Goal: Task Accomplishment & Management: Manage account settings

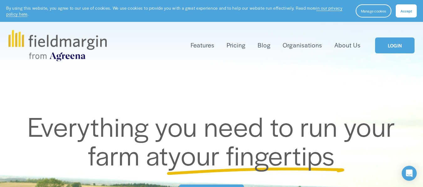
click at [395, 47] on link "LOGIN" at bounding box center [394, 46] width 39 height 16
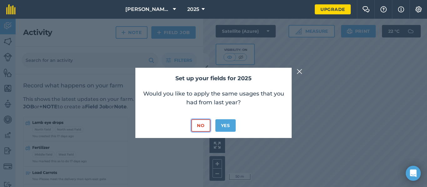
click at [198, 128] on button "No" at bounding box center [200, 125] width 19 height 13
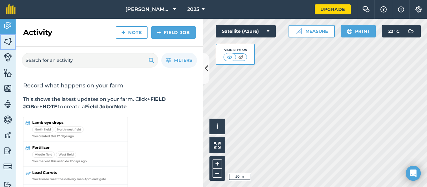
click at [9, 45] on img at bounding box center [7, 41] width 9 height 9
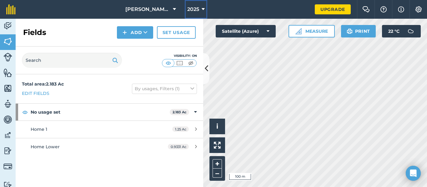
click at [203, 10] on icon at bounding box center [203, 10] width 3 height 8
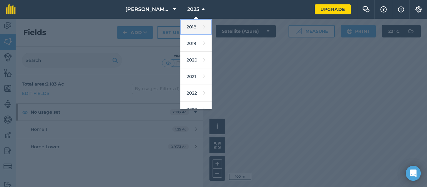
click at [193, 29] on link "2018" at bounding box center [195, 27] width 31 height 17
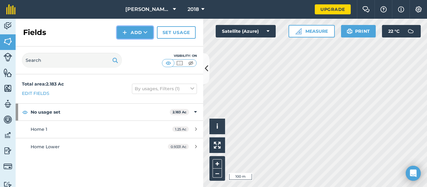
click at [129, 33] on button "Add" at bounding box center [135, 32] width 36 height 13
click at [140, 47] on link "Draw" at bounding box center [135, 47] width 34 height 14
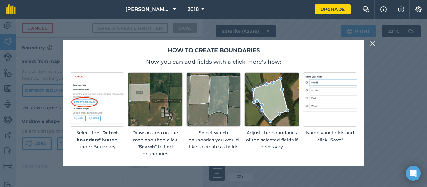
click at [370, 43] on img at bounding box center [373, 44] width 6 height 8
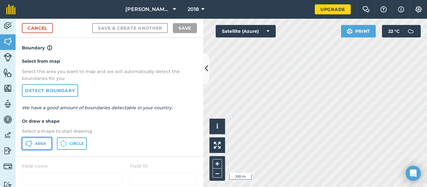
click at [38, 143] on span "Area" at bounding box center [40, 143] width 11 height 5
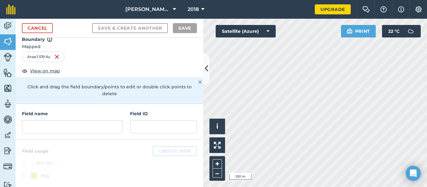
scroll to position [13, 0]
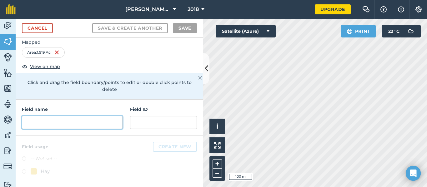
click at [96, 123] on input "text" at bounding box center [72, 122] width 101 height 13
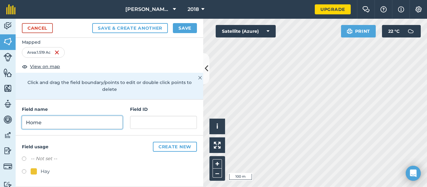
type input "Home"
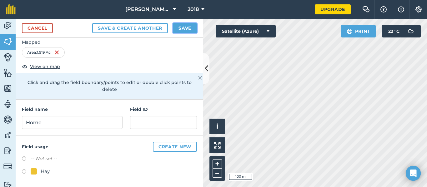
click at [188, 30] on button "Save" at bounding box center [185, 28] width 24 height 10
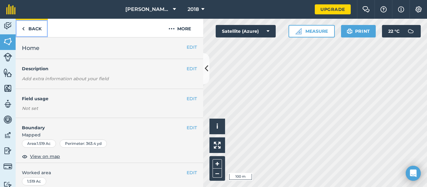
click at [30, 31] on link "Back" at bounding box center [32, 28] width 32 height 18
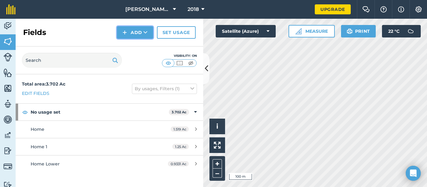
click at [132, 33] on button "Add" at bounding box center [135, 32] width 36 height 13
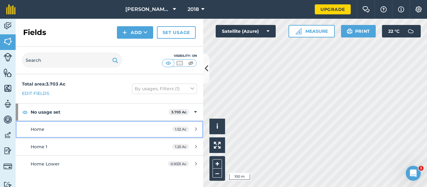
click at [143, 133] on div "Home" at bounding box center [90, 129] width 118 height 7
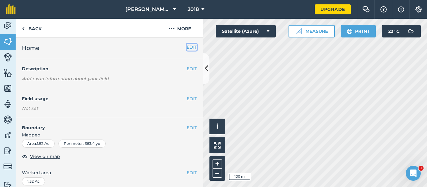
click at [187, 47] on button "EDIT" at bounding box center [192, 47] width 10 height 7
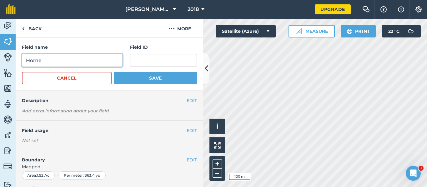
click at [85, 62] on input "Home" at bounding box center [72, 60] width 101 height 13
type input "Home 3"
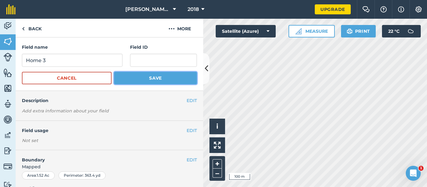
click at [153, 80] on button "Save" at bounding box center [155, 78] width 83 height 13
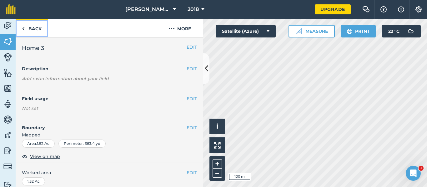
click at [29, 28] on link "Back" at bounding box center [32, 28] width 32 height 18
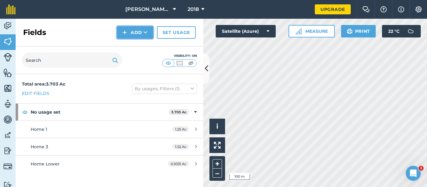
click at [131, 35] on button "Add" at bounding box center [135, 32] width 36 height 13
click at [146, 45] on link "Draw" at bounding box center [135, 47] width 34 height 14
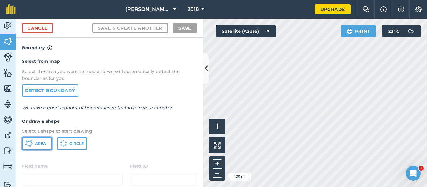
click at [44, 147] on button "Area" at bounding box center [37, 144] width 30 height 13
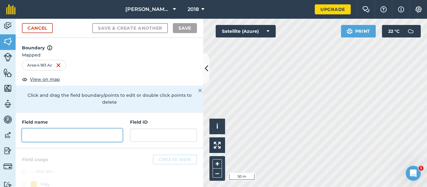
click at [69, 136] on input "text" at bounding box center [72, 135] width 101 height 13
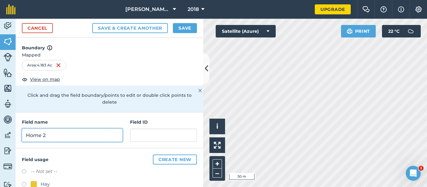
type input "Home 2"
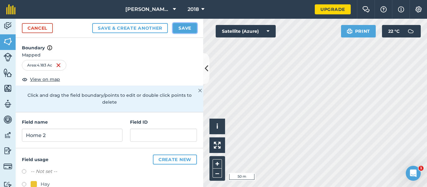
click at [189, 31] on button "Save" at bounding box center [185, 28] width 24 height 10
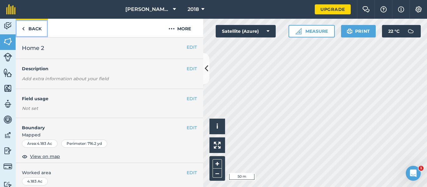
click at [30, 26] on link "Back" at bounding box center [32, 28] width 32 height 18
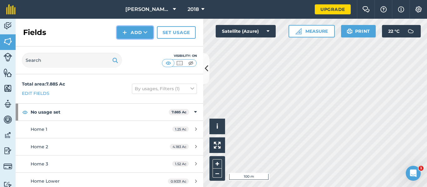
click at [140, 34] on button "Add" at bounding box center [135, 32] width 36 height 13
click at [139, 47] on link "Draw" at bounding box center [135, 47] width 34 height 14
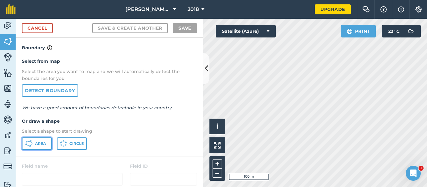
click at [38, 144] on span "Area" at bounding box center [40, 143] width 11 height 5
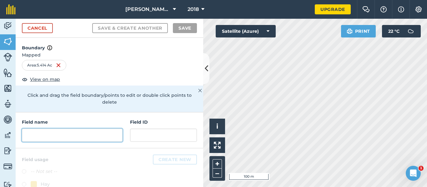
click at [57, 140] on input "text" at bounding box center [72, 135] width 101 height 13
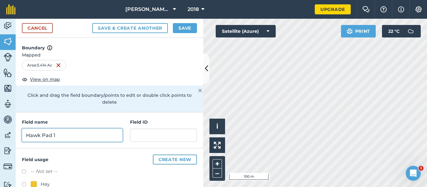
type input "Hawk Pad 1"
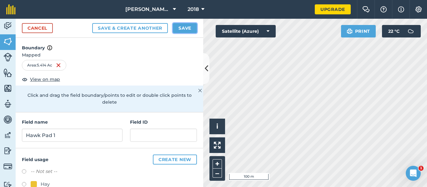
click at [183, 28] on button "Save" at bounding box center [185, 28] width 24 height 10
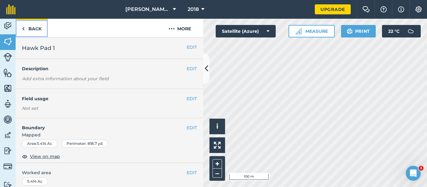
click at [31, 28] on link "Back" at bounding box center [32, 28] width 32 height 18
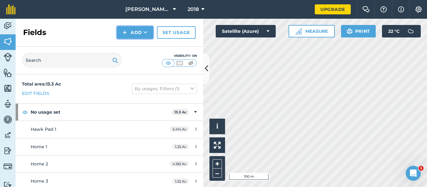
click at [132, 36] on button "Add" at bounding box center [135, 32] width 36 height 13
click at [132, 47] on link "Draw" at bounding box center [135, 47] width 34 height 14
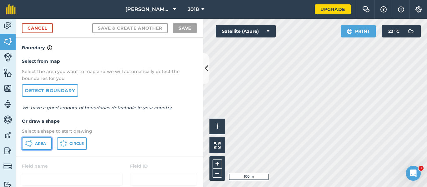
click at [34, 144] on button "Area" at bounding box center [37, 144] width 30 height 13
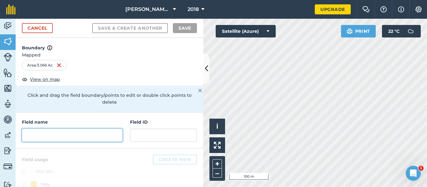
click at [75, 138] on input "text" at bounding box center [72, 135] width 101 height 13
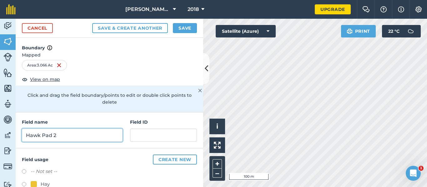
type input "Hawk Pad 2"
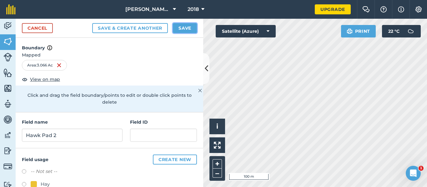
click at [187, 30] on button "Save" at bounding box center [185, 28] width 24 height 10
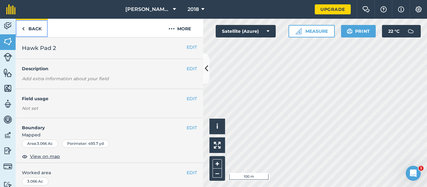
click at [30, 28] on link "Back" at bounding box center [32, 28] width 32 height 18
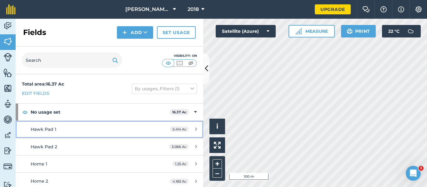
click at [195, 129] on icon at bounding box center [196, 129] width 2 height 5
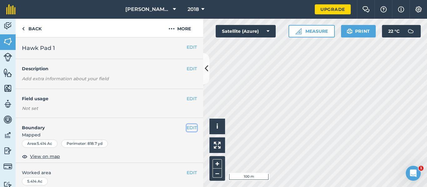
click at [189, 129] on button "EDIT" at bounding box center [192, 127] width 10 height 7
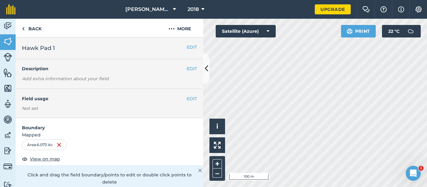
click at [119, 132] on span "Mapped" at bounding box center [110, 135] width 188 height 7
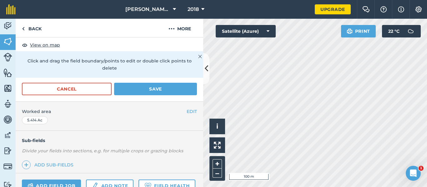
scroll to position [125, 0]
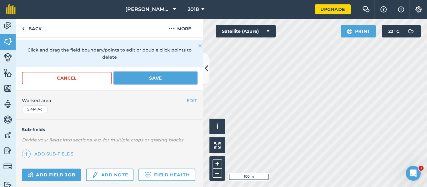
click at [152, 79] on button "Save" at bounding box center [155, 78] width 83 height 13
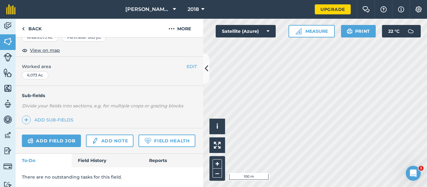
scroll to position [124, 0]
click at [29, 32] on link "Back" at bounding box center [32, 28] width 32 height 18
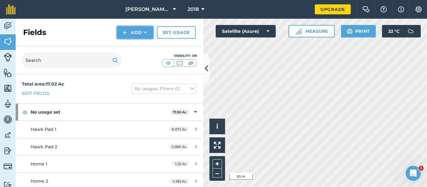
click at [141, 27] on button "Add" at bounding box center [135, 32] width 36 height 13
click at [137, 48] on link "Draw" at bounding box center [135, 47] width 34 height 14
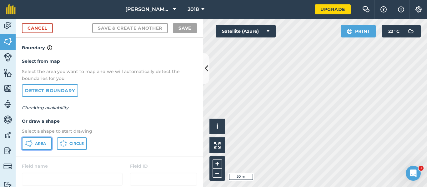
click at [41, 144] on span "Area" at bounding box center [40, 143] width 11 height 5
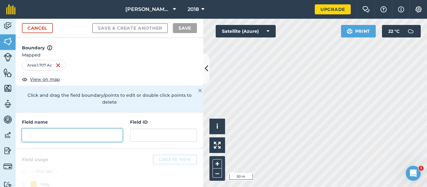
click at [71, 136] on input "text" at bounding box center [72, 135] width 101 height 13
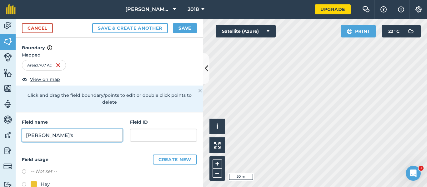
type input "[PERSON_NAME]'s"
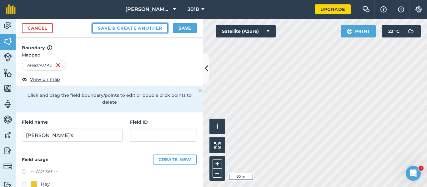
click at [126, 30] on button "Save & Create Another" at bounding box center [130, 28] width 76 height 10
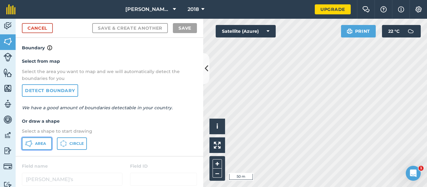
click at [39, 150] on button "Area" at bounding box center [37, 144] width 30 height 13
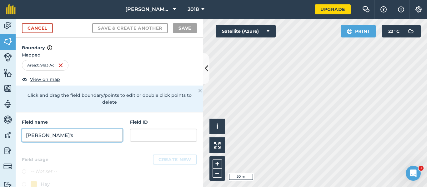
click at [84, 134] on input "[PERSON_NAME]'s" at bounding box center [72, 135] width 101 height 13
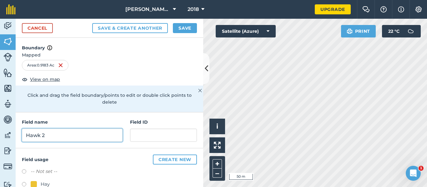
type input "Hawk 2"
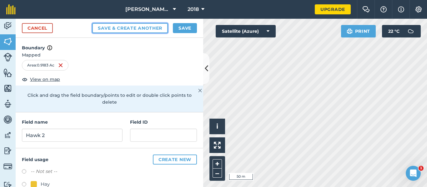
click at [145, 31] on button "Save & Create Another" at bounding box center [130, 28] width 76 height 10
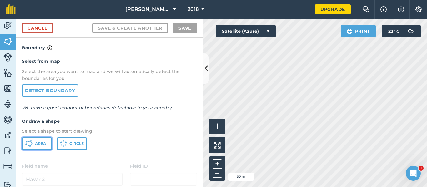
click at [35, 147] on button "Area" at bounding box center [37, 144] width 30 height 13
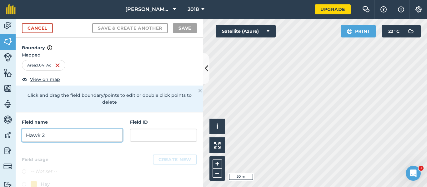
click at [57, 135] on input "Hawk 2" at bounding box center [72, 135] width 101 height 13
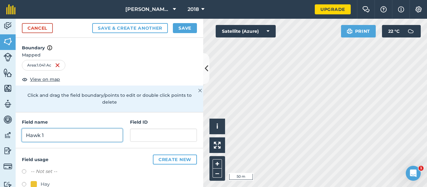
type input "Hawk 1"
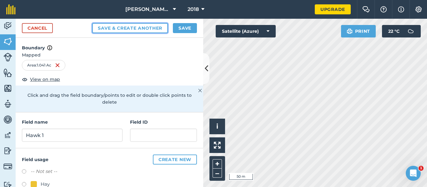
click at [146, 31] on button "Save & Create Another" at bounding box center [130, 28] width 76 height 10
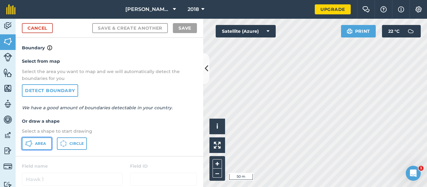
click at [40, 145] on span "Area" at bounding box center [40, 143] width 11 height 5
click at [342, 32] on div "Click to start drawing i © 2025 TomTom, Microsoft 100 m + – Satellite (Azure) P…" at bounding box center [315, 103] width 224 height 169
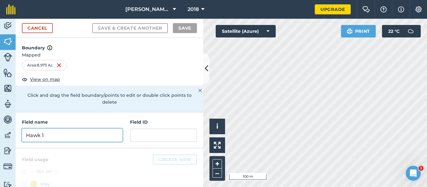
click at [38, 137] on input "Hawk 1" at bounding box center [72, 135] width 101 height 13
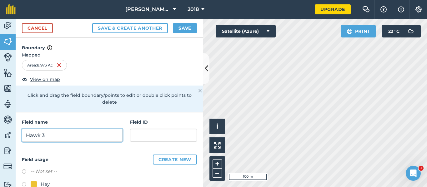
type input "Hawk 3"
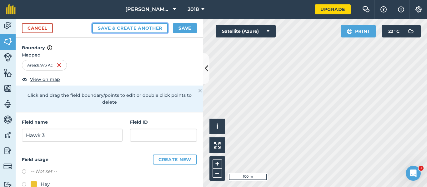
click at [140, 31] on button "Save & Create Another" at bounding box center [130, 28] width 76 height 10
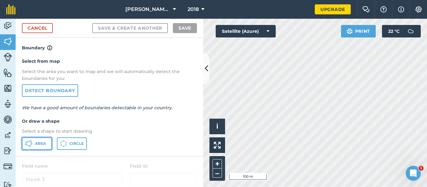
click at [35, 143] on button "Area" at bounding box center [37, 144] width 30 height 13
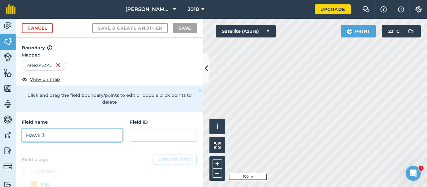
click at [44, 137] on input "Hawk 3" at bounding box center [72, 135] width 101 height 13
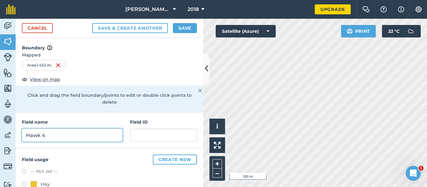
type input "Hawk 4"
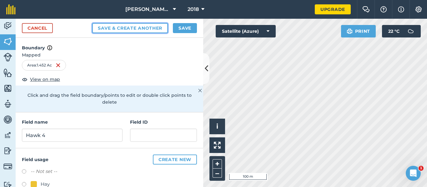
click at [130, 28] on button "Save & Create Another" at bounding box center [130, 28] width 76 height 10
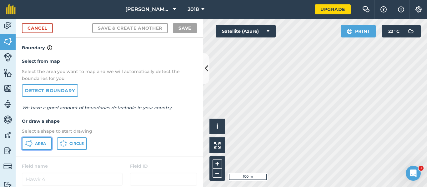
click at [42, 145] on span "Area" at bounding box center [40, 143] width 11 height 5
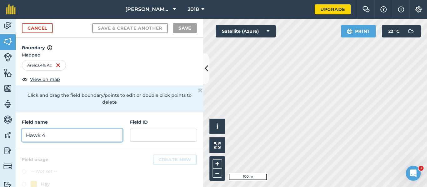
click at [43, 133] on input "Hawk 4" at bounding box center [72, 135] width 101 height 13
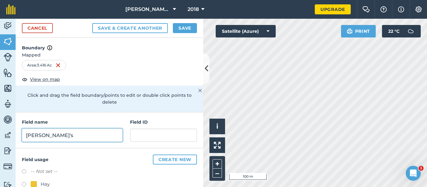
type input "[PERSON_NAME]'s"
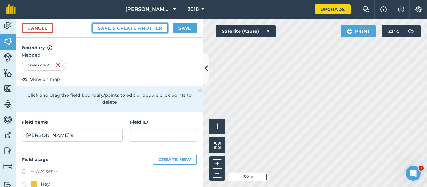
click at [138, 30] on button "Save & Create Another" at bounding box center [130, 28] width 76 height 10
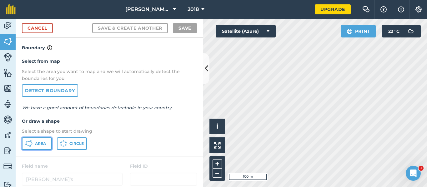
click at [38, 146] on span "Area" at bounding box center [40, 143] width 11 height 5
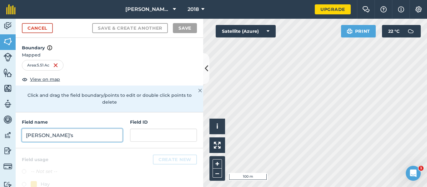
click at [58, 132] on input "[PERSON_NAME]'s" at bounding box center [72, 135] width 101 height 13
type input "c"
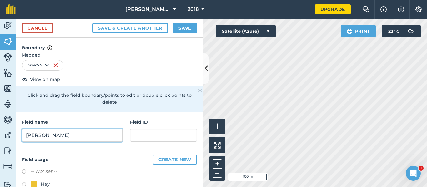
type input "[PERSON_NAME]"
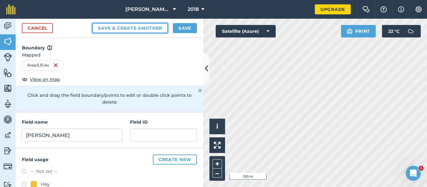
click at [137, 28] on button "Save & Create Another" at bounding box center [130, 28] width 76 height 10
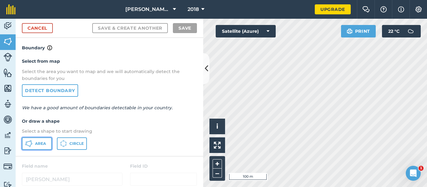
click at [40, 147] on button "Area" at bounding box center [37, 144] width 30 height 13
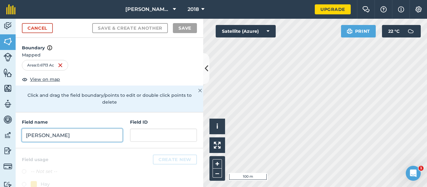
click at [37, 135] on input "[PERSON_NAME]" at bounding box center [72, 135] width 101 height 13
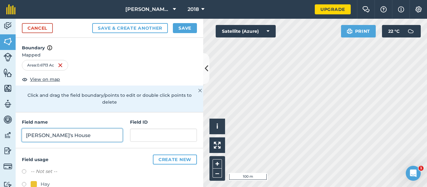
type input "[PERSON_NAME]'s House"
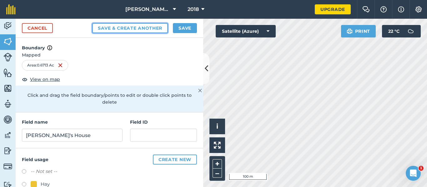
click at [132, 31] on button "Save & Create Another" at bounding box center [130, 28] width 76 height 10
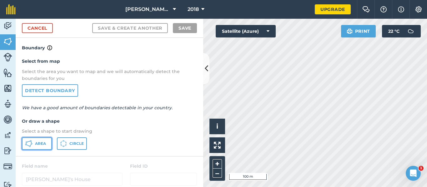
click at [37, 146] on span "Area" at bounding box center [40, 143] width 11 height 5
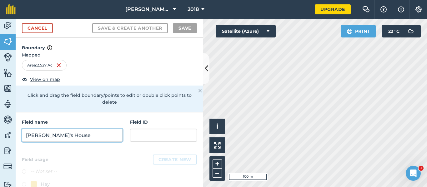
click at [50, 138] on input "[PERSON_NAME]'s House" at bounding box center [72, 135] width 101 height 13
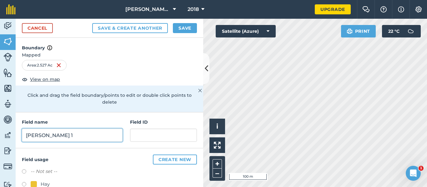
type input "[PERSON_NAME] 1"
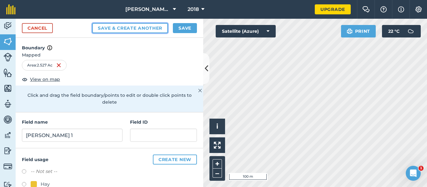
click at [134, 28] on button "Save & Create Another" at bounding box center [130, 28] width 76 height 10
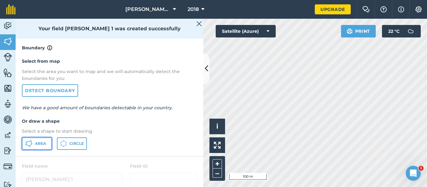
drag, startPoint x: 38, startPoint y: 144, endPoint x: 48, endPoint y: 142, distance: 10.9
click at [38, 144] on span "Area" at bounding box center [40, 143] width 11 height 5
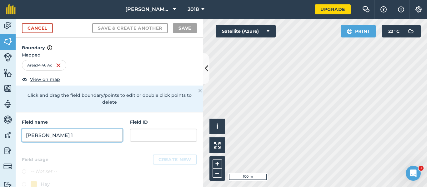
click at [57, 132] on input "[PERSON_NAME] 1" at bounding box center [72, 135] width 101 height 13
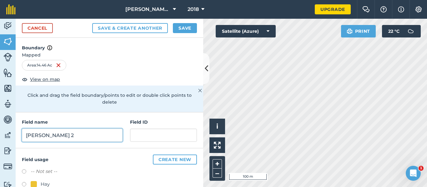
type input "[PERSON_NAME] 2"
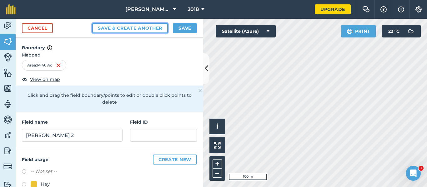
click at [131, 29] on button "Save & Create Another" at bounding box center [130, 28] width 76 height 10
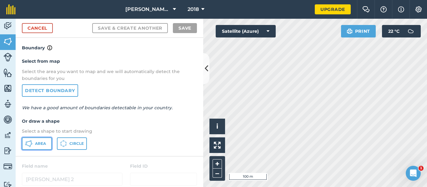
click at [38, 144] on span "Area" at bounding box center [40, 143] width 11 height 5
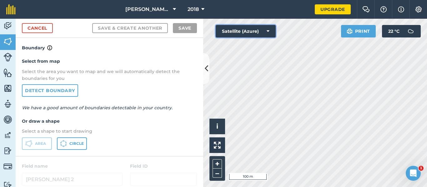
click at [236, 36] on button "Satellite (Azure)" at bounding box center [246, 31] width 60 height 13
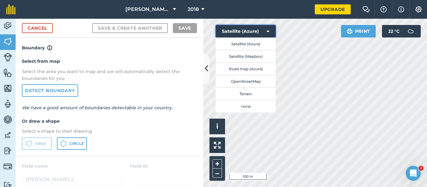
click at [265, 32] on button "Satellite (Azure)" at bounding box center [246, 31] width 60 height 13
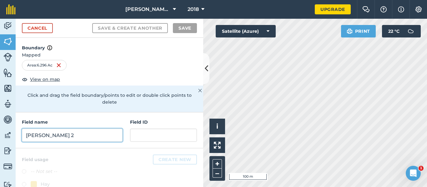
click at [65, 139] on input "[PERSON_NAME] 2" at bounding box center [72, 135] width 101 height 13
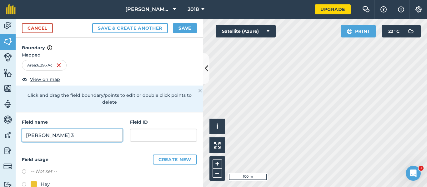
type input "[PERSON_NAME] 3"
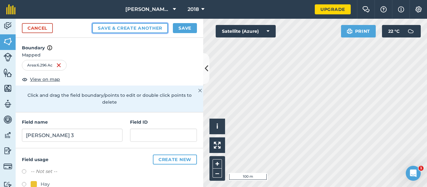
click at [125, 29] on button "Save & Create Another" at bounding box center [130, 28] width 76 height 10
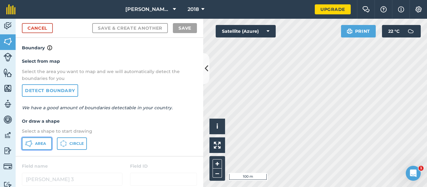
drag, startPoint x: 41, startPoint y: 146, endPoint x: 44, endPoint y: 145, distance: 3.7
click at [41, 146] on span "Area" at bounding box center [40, 143] width 11 height 5
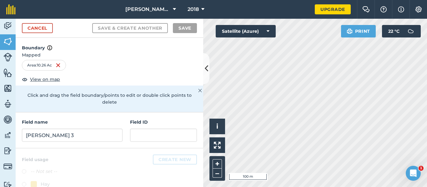
click at [55, 145] on div "Field name [PERSON_NAME] 3 Field ID" at bounding box center [110, 131] width 188 height 36
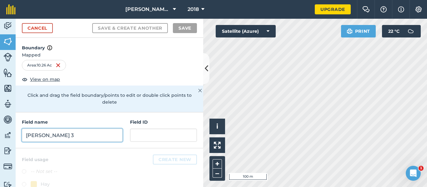
click at [62, 136] on input "[PERSON_NAME] 3" at bounding box center [72, 135] width 101 height 13
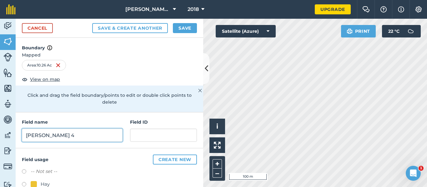
type input "[PERSON_NAME] 4"
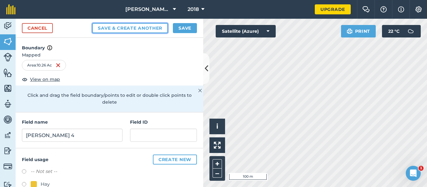
click at [134, 29] on button "Save & Create Another" at bounding box center [130, 28] width 76 height 10
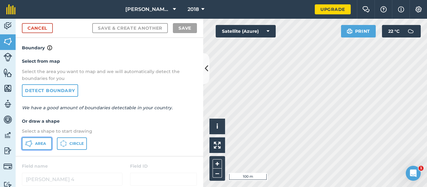
click at [28, 143] on icon at bounding box center [29, 144] width 8 height 8
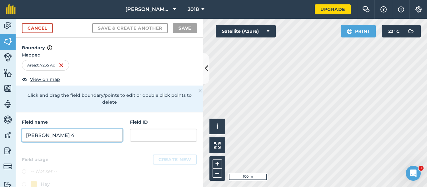
click at [51, 137] on input "[PERSON_NAME] 4" at bounding box center [72, 135] width 101 height 13
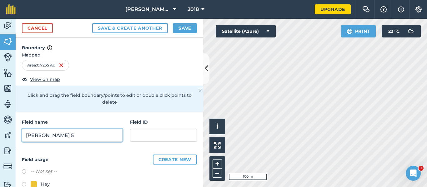
type input "[PERSON_NAME] 5"
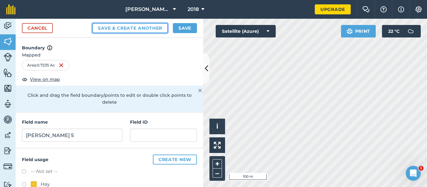
click at [113, 27] on button "Save & Create Another" at bounding box center [130, 28] width 76 height 10
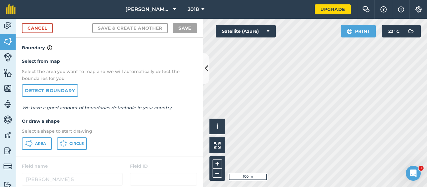
click at [239, 187] on html "[PERSON_NAME] Farms 2018 Upgrade Farm Chat Help Info Settings Map printing is n…" at bounding box center [213, 93] width 427 height 187
drag, startPoint x: 39, startPoint y: 143, endPoint x: 65, endPoint y: 141, distance: 25.7
click at [39, 143] on span "Area" at bounding box center [40, 143] width 11 height 5
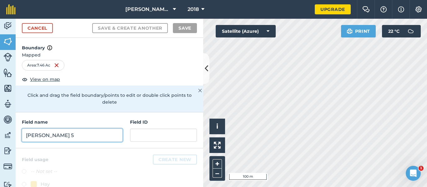
click at [79, 140] on input "[PERSON_NAME] 5" at bounding box center [72, 135] width 101 height 13
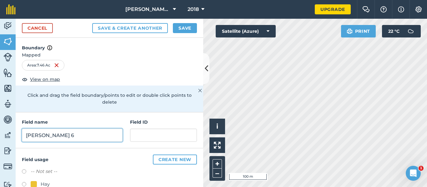
type input "[PERSON_NAME] 6"
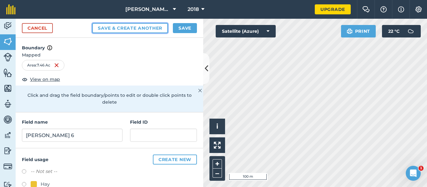
click at [150, 27] on button "Save & Create Another" at bounding box center [130, 28] width 76 height 10
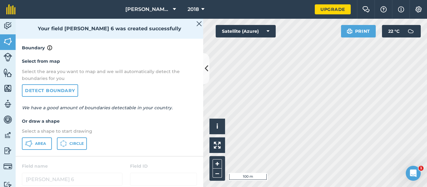
click at [308, 187] on html "[PERSON_NAME] Farms 2018 Upgrade Farm Chat Help Info Settings Map printing is n…" at bounding box center [213, 93] width 427 height 187
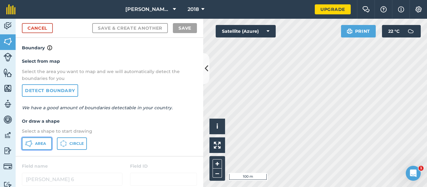
click at [45, 145] on span "Area" at bounding box center [40, 143] width 11 height 5
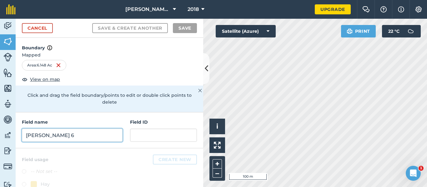
click at [66, 139] on input "[PERSON_NAME] 6" at bounding box center [72, 135] width 101 height 13
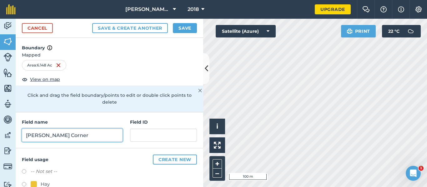
type input "[PERSON_NAME] Corner"
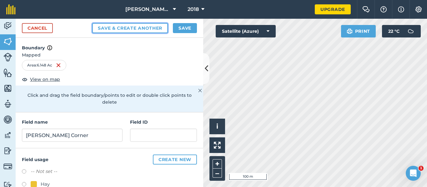
click at [134, 28] on button "Save & Create Another" at bounding box center [130, 28] width 76 height 10
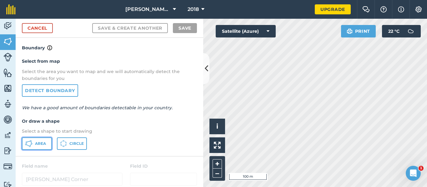
click at [39, 148] on button "Area" at bounding box center [37, 144] width 30 height 13
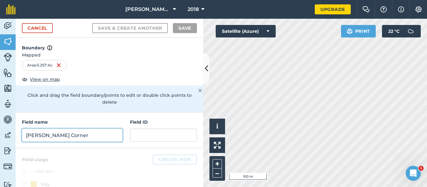
click at [64, 134] on input "[PERSON_NAME] Corner" at bounding box center [72, 135] width 101 height 13
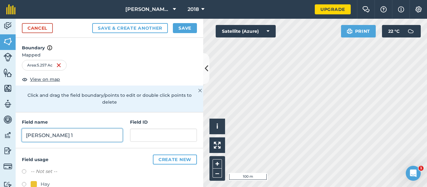
type input "[PERSON_NAME] 1"
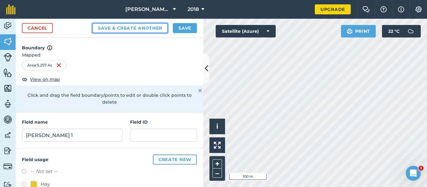
click at [150, 27] on button "Save & Create Another" at bounding box center [130, 28] width 76 height 10
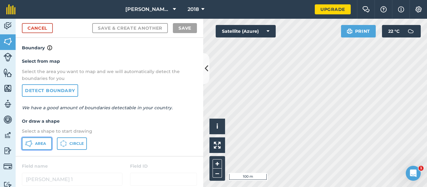
click at [42, 146] on span "Area" at bounding box center [40, 143] width 11 height 5
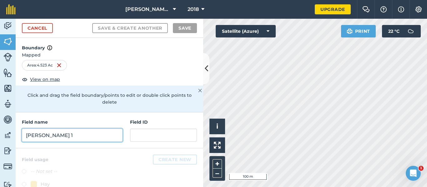
click at [67, 135] on input "[PERSON_NAME] 1" at bounding box center [72, 135] width 101 height 13
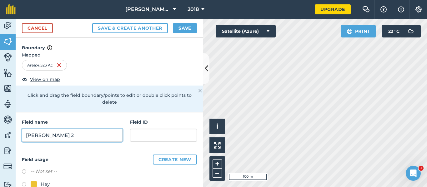
type input "[PERSON_NAME] 2"
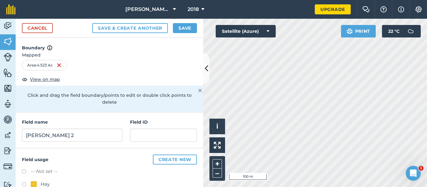
click at [129, 23] on div "Cancel Save & Create Another Save" at bounding box center [110, 28] width 188 height 19
click at [129, 27] on button "Save & Create Another" at bounding box center [130, 28] width 76 height 10
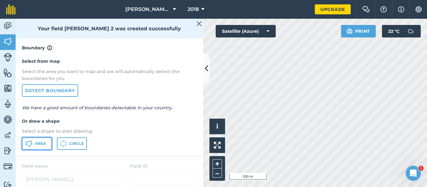
click at [43, 147] on button "Area" at bounding box center [37, 144] width 30 height 13
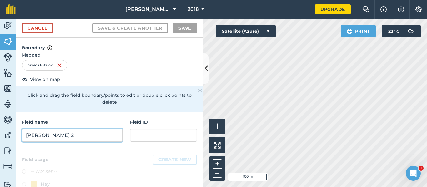
click at [65, 137] on input "[PERSON_NAME] 2" at bounding box center [72, 135] width 101 height 13
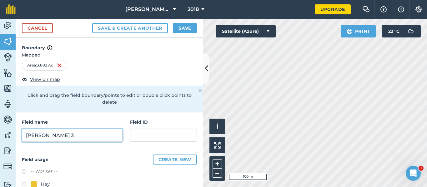
type input "[PERSON_NAME] 3"
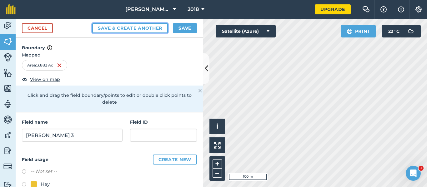
click at [141, 30] on button "Save & Create Another" at bounding box center [130, 28] width 76 height 10
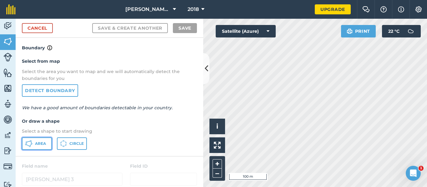
click at [41, 146] on span "Area" at bounding box center [40, 143] width 11 height 5
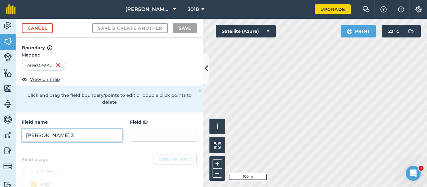
click at [63, 134] on input "[PERSON_NAME] 3" at bounding box center [72, 135] width 101 height 13
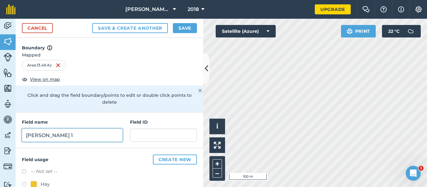
type input "[PERSON_NAME] 1"
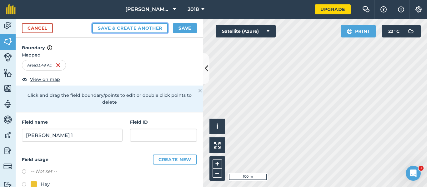
click at [129, 28] on button "Save & Create Another" at bounding box center [130, 28] width 76 height 10
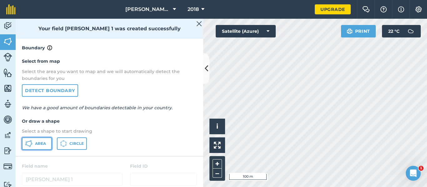
click at [44, 148] on button "Area" at bounding box center [37, 144] width 30 height 13
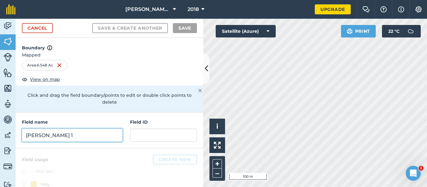
click at [62, 138] on input "[PERSON_NAME] 1" at bounding box center [72, 135] width 101 height 13
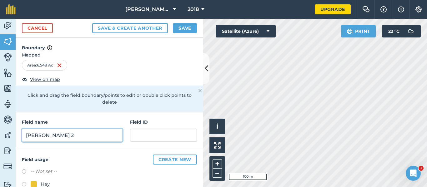
type input "[PERSON_NAME] 2"
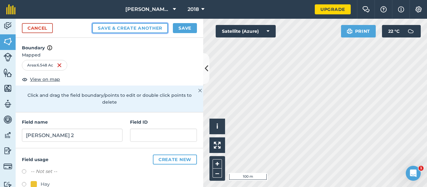
click at [137, 31] on button "Save & Create Another" at bounding box center [130, 28] width 76 height 10
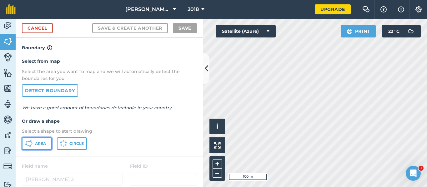
drag, startPoint x: 43, startPoint y: 144, endPoint x: 166, endPoint y: 142, distance: 123.2
click at [43, 144] on span "Area" at bounding box center [40, 143] width 11 height 5
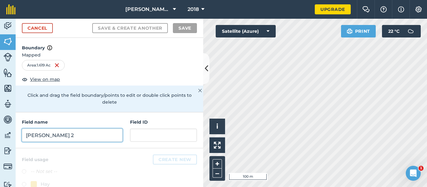
click at [41, 138] on input "[PERSON_NAME] 2" at bounding box center [72, 135] width 101 height 13
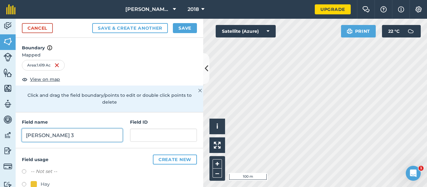
type input "[PERSON_NAME] 3"
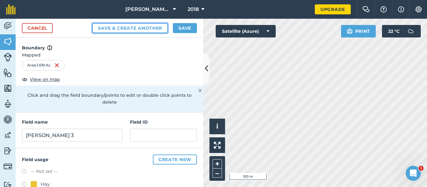
click at [147, 29] on button "Save & Create Another" at bounding box center [130, 28] width 76 height 10
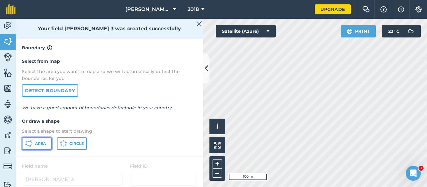
click at [41, 147] on button "Area" at bounding box center [37, 144] width 30 height 13
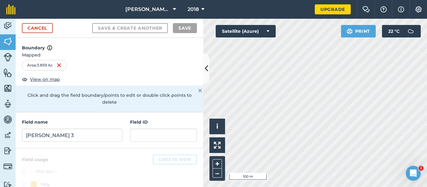
click at [86, 143] on div "Field name [PERSON_NAME] 3 Field ID" at bounding box center [110, 131] width 188 height 36
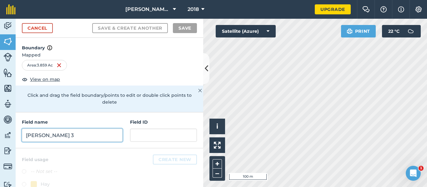
click at [90, 135] on input "[PERSON_NAME] 3" at bounding box center [72, 135] width 101 height 13
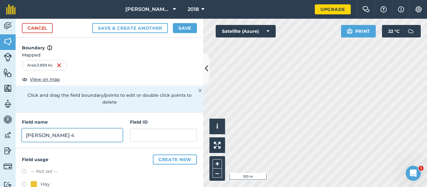
type input "[PERSON_NAME] 4"
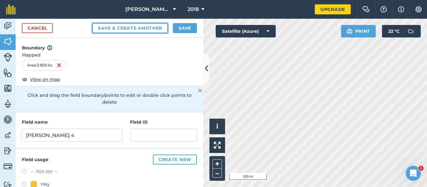
click at [118, 30] on button "Save & Create Another" at bounding box center [130, 28] width 76 height 10
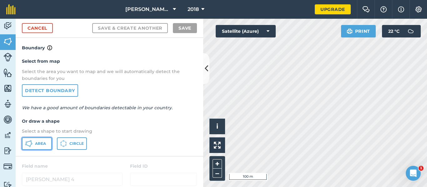
click at [41, 146] on button "Area" at bounding box center [37, 144] width 30 height 13
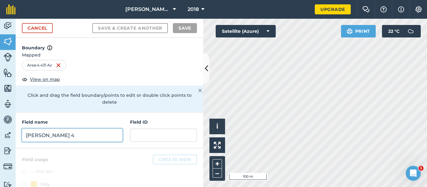
click at [48, 138] on input "[PERSON_NAME] 4" at bounding box center [72, 135] width 101 height 13
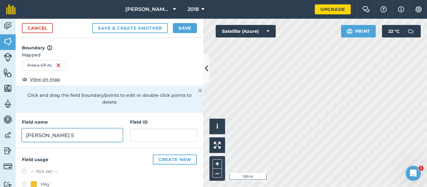
type input "[PERSON_NAME] 5"
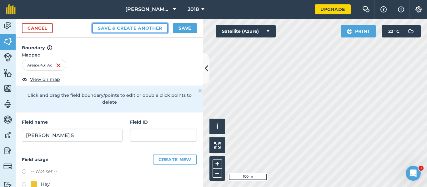
click at [135, 27] on button "Save & Create Another" at bounding box center [130, 28] width 76 height 10
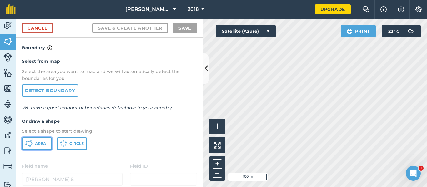
click at [38, 145] on span "Area" at bounding box center [40, 143] width 11 height 5
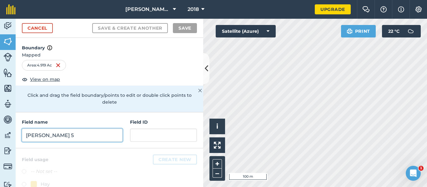
click at [48, 137] on input "[PERSON_NAME] 5" at bounding box center [72, 135] width 101 height 13
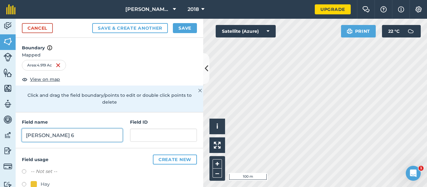
type input "[PERSON_NAME] 6"
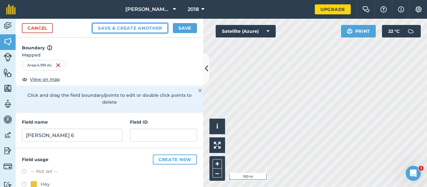
click at [144, 28] on button "Save & Create Another" at bounding box center [130, 28] width 76 height 10
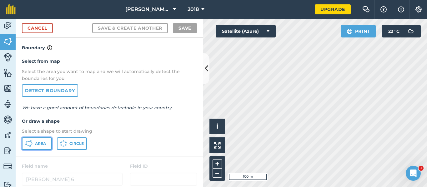
click at [40, 143] on span "Area" at bounding box center [40, 143] width 11 height 5
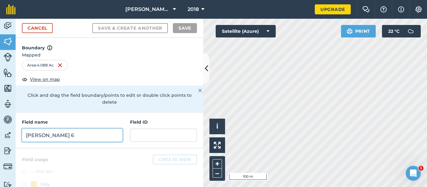
click at [99, 133] on input "[PERSON_NAME] 6" at bounding box center [72, 135] width 101 height 13
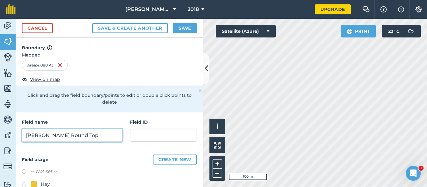
type input "[PERSON_NAME] Round Top"
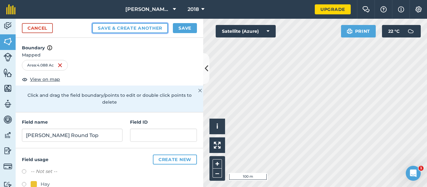
click at [139, 30] on button "Save & Create Another" at bounding box center [130, 28] width 76 height 10
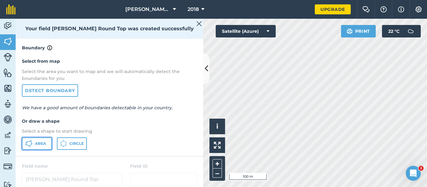
click at [34, 146] on button "Area" at bounding box center [37, 144] width 30 height 13
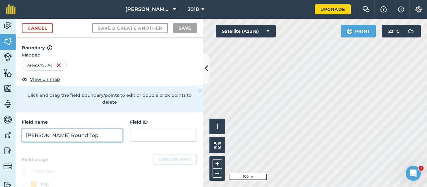
click at [70, 132] on input "[PERSON_NAME] Round Top" at bounding box center [72, 135] width 101 height 13
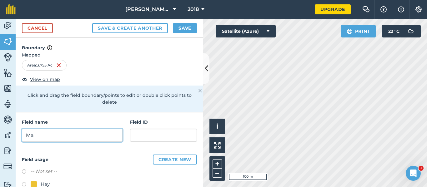
type input "M"
click at [92, 23] on button "Save & Create Another" at bounding box center [130, 28] width 76 height 10
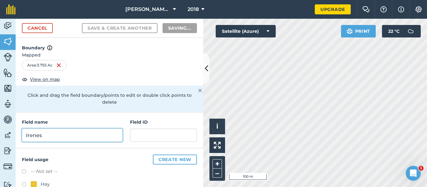
type input "[PERSON_NAME]"
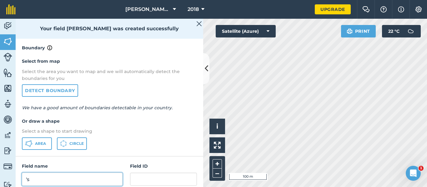
type input "'"
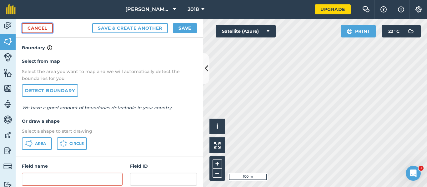
click at [42, 28] on link "Cancel" at bounding box center [37, 28] width 31 height 10
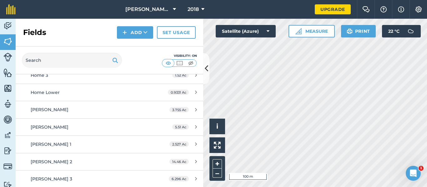
scroll to position [313, 0]
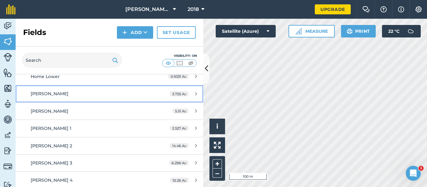
click at [65, 96] on div "[PERSON_NAME]" at bounding box center [90, 93] width 118 height 7
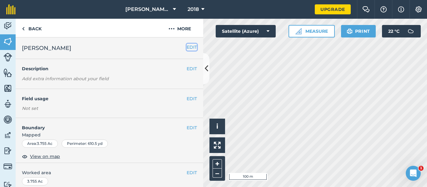
click at [187, 46] on button "EDIT" at bounding box center [192, 47] width 10 height 7
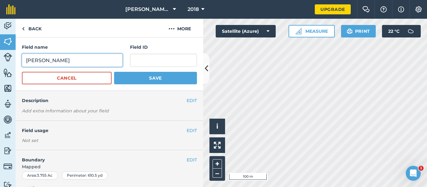
click at [52, 64] on input "[PERSON_NAME]" at bounding box center [72, 60] width 101 height 13
type input "[PERSON_NAME]'s Corner"
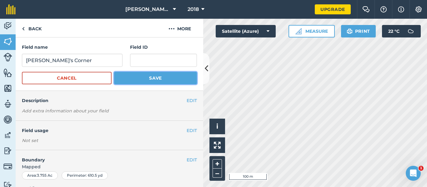
click at [141, 81] on button "Save" at bounding box center [155, 78] width 83 height 13
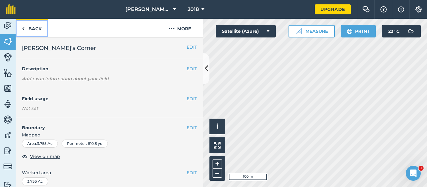
click at [36, 29] on link "Back" at bounding box center [32, 28] width 32 height 18
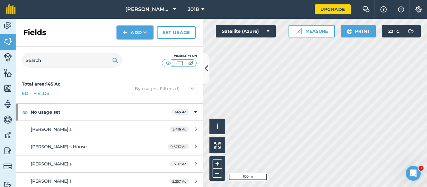
click at [139, 35] on button "Add" at bounding box center [135, 32] width 36 height 13
click at [140, 33] on button "Add" at bounding box center [135, 32] width 36 height 13
click at [138, 48] on link "Draw" at bounding box center [135, 47] width 34 height 14
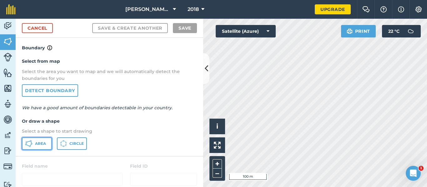
click at [35, 142] on button "Area" at bounding box center [37, 144] width 30 height 13
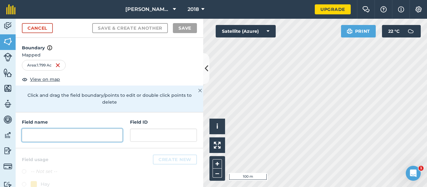
click at [81, 137] on input "text" at bounding box center [72, 135] width 101 height 13
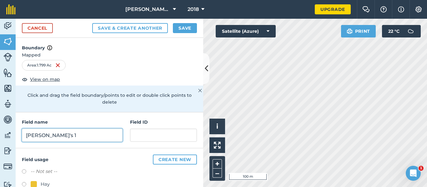
type input "[PERSON_NAME]'s 1"
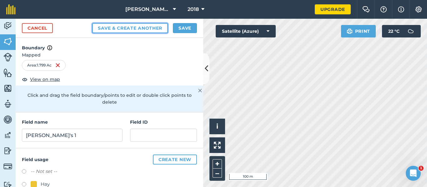
click at [143, 31] on button "Save & Create Another" at bounding box center [130, 28] width 76 height 10
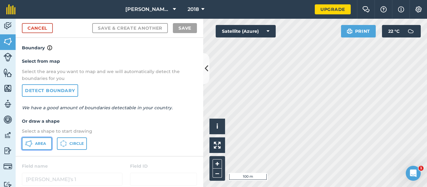
click at [43, 142] on span "Area" at bounding box center [40, 143] width 11 height 5
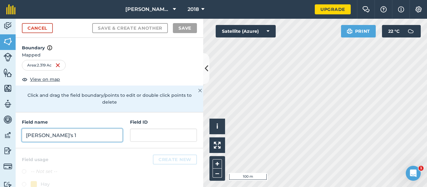
click at [66, 139] on input "[PERSON_NAME]'s 1" at bounding box center [72, 135] width 101 height 13
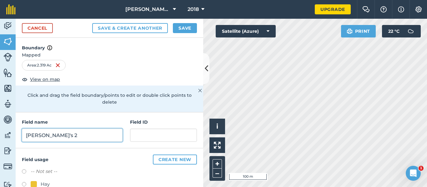
type input "[PERSON_NAME]'s 2"
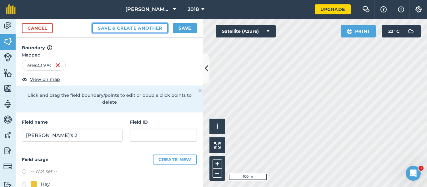
click at [127, 29] on button "Save & Create Another" at bounding box center [130, 28] width 76 height 10
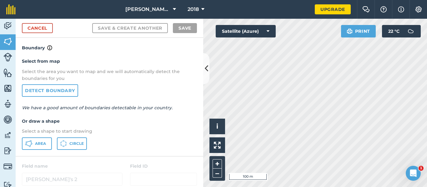
click at [199, 125] on div "Activity Fields Livestock Features Maps Team Vehicles Data Reporting Billing Tu…" at bounding box center [213, 103] width 427 height 169
click at [38, 143] on span "Area" at bounding box center [40, 143] width 11 height 5
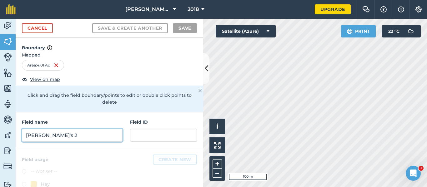
click at [87, 133] on input "[PERSON_NAME]'s 2" at bounding box center [72, 135] width 101 height 13
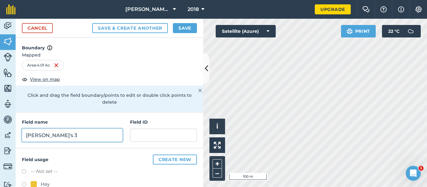
type input "[PERSON_NAME]'s 3"
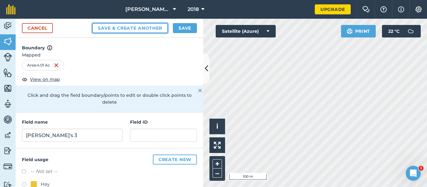
click at [119, 32] on button "Save & Create Another" at bounding box center [130, 28] width 76 height 10
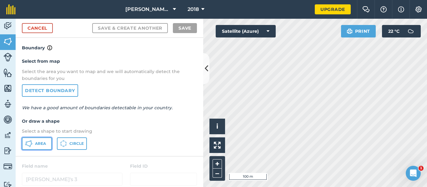
click at [33, 145] on button "Area" at bounding box center [37, 144] width 30 height 13
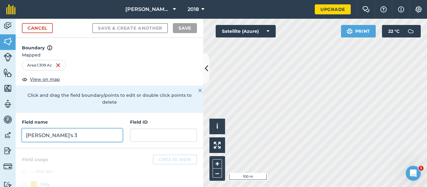
click at [102, 132] on input "[PERSON_NAME]'s 3" at bounding box center [72, 135] width 101 height 13
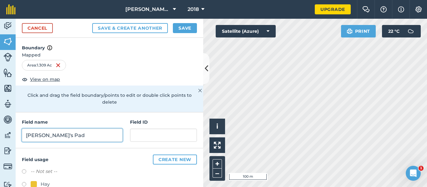
type input "[PERSON_NAME]'s Pad"
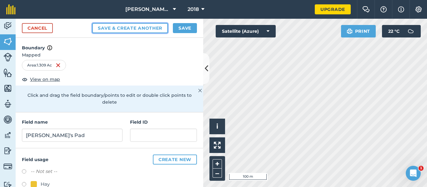
click at [146, 26] on button "Save & Create Another" at bounding box center [130, 28] width 76 height 10
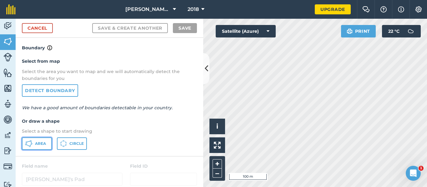
click at [43, 145] on span "Area" at bounding box center [40, 143] width 11 height 5
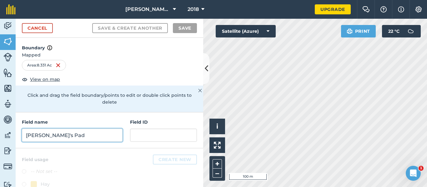
click at [33, 140] on input "[PERSON_NAME]'s Pad" at bounding box center [72, 135] width 101 height 13
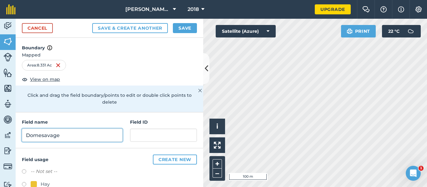
click at [90, 138] on input "Domesavage" at bounding box center [72, 135] width 101 height 13
type input "Domesavage 1"
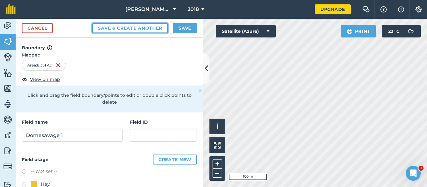
click at [121, 28] on button "Save & Create Another" at bounding box center [130, 28] width 76 height 10
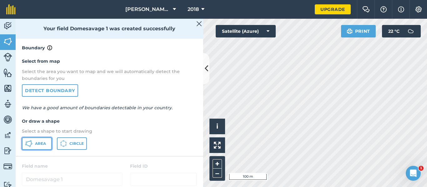
click at [40, 143] on span "Area" at bounding box center [40, 143] width 11 height 5
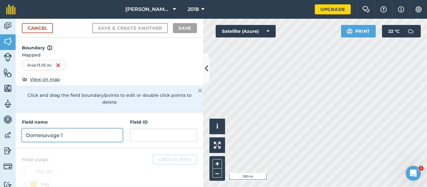
click at [57, 138] on input "Domesavage 1" at bounding box center [72, 135] width 101 height 13
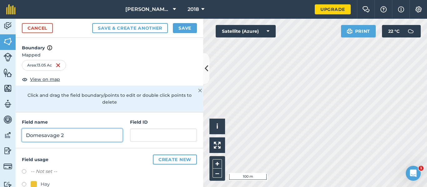
type input "Domesavage 2"
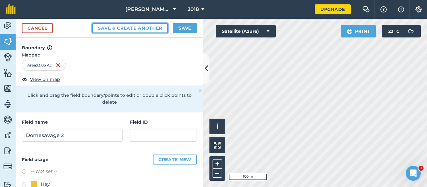
click at [138, 25] on button "Save & Create Another" at bounding box center [130, 28] width 76 height 10
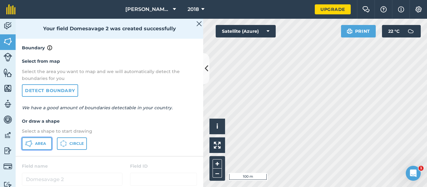
click at [39, 145] on span "Area" at bounding box center [40, 143] width 11 height 5
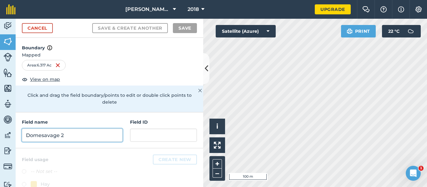
click at [56, 136] on input "Domesavage 2" at bounding box center [72, 135] width 101 height 13
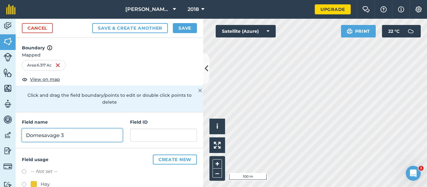
type input "Domesavage 3"
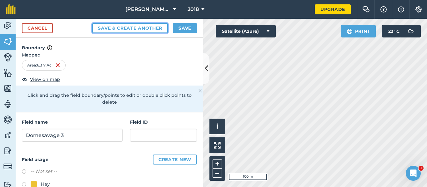
click at [140, 26] on button "Save & Create Another" at bounding box center [130, 28] width 76 height 10
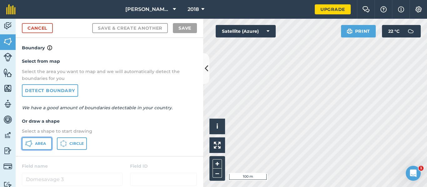
click at [38, 145] on span "Area" at bounding box center [40, 143] width 11 height 5
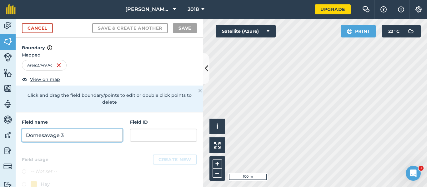
click at [71, 133] on input "Domesavage 3" at bounding box center [72, 135] width 101 height 13
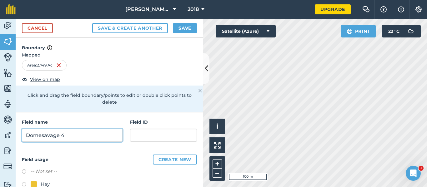
type input "Domesavage 4"
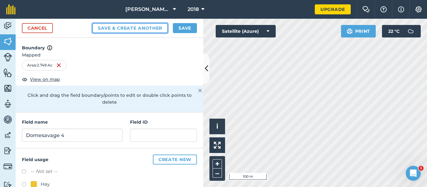
click at [125, 28] on button "Save & Create Another" at bounding box center [130, 28] width 76 height 10
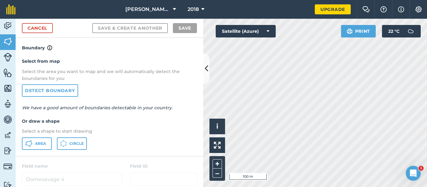
click at [373, 187] on html "[PERSON_NAME] Farms 2018 Upgrade Farm Chat Help Info Settings Map printing is n…" at bounding box center [213, 93] width 427 height 187
click at [368, 187] on html "[PERSON_NAME] Farms 2018 Upgrade Farm Chat Help Info Settings Map printing is n…" at bounding box center [213, 93] width 427 height 187
click at [42, 142] on span "Area" at bounding box center [40, 143] width 11 height 5
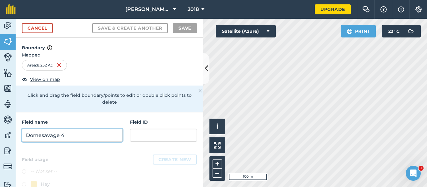
click at [96, 137] on input "Domesavage 4" at bounding box center [72, 135] width 101 height 13
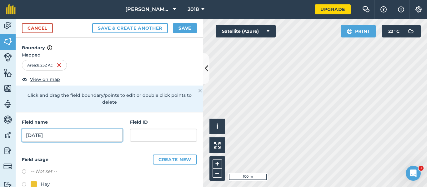
type input "[DATE]"
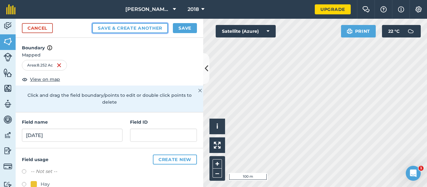
click at [145, 28] on button "Save & Create Another" at bounding box center [130, 28] width 76 height 10
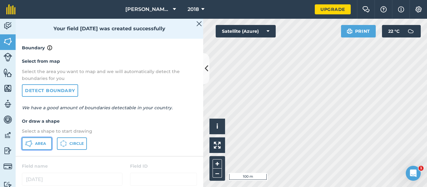
click at [33, 144] on button "Area" at bounding box center [37, 144] width 30 height 13
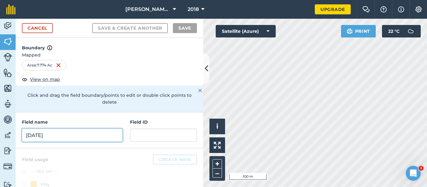
click at [85, 133] on input "[DATE]" at bounding box center [72, 135] width 101 height 13
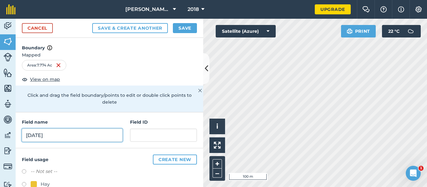
type input "[DATE]"
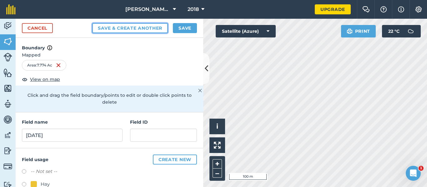
click at [140, 29] on button "Save & Create Another" at bounding box center [130, 28] width 76 height 10
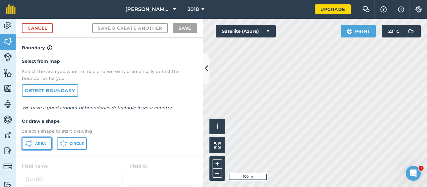
click at [42, 146] on span "Area" at bounding box center [40, 143] width 11 height 5
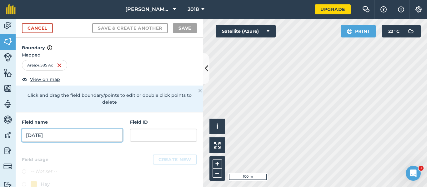
click at [53, 133] on input "[DATE]" at bounding box center [72, 135] width 101 height 13
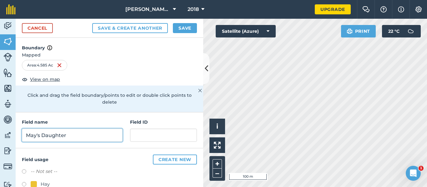
type input "May's Daughter"
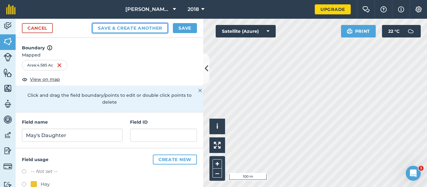
click at [143, 27] on button "Save & Create Another" at bounding box center [130, 28] width 76 height 10
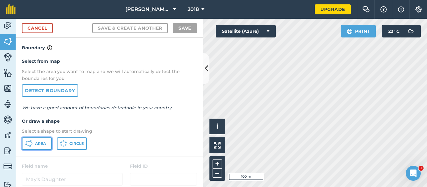
click at [42, 143] on span "Area" at bounding box center [40, 143] width 11 height 5
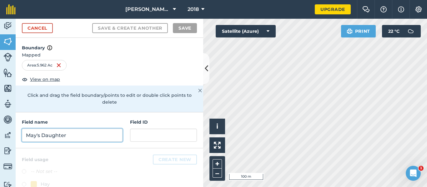
click at [83, 134] on input "May's Daughter" at bounding box center [72, 135] width 101 height 13
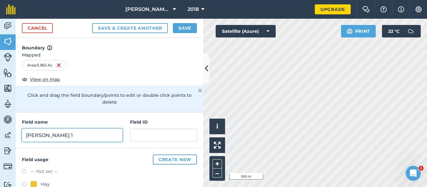
type input "[PERSON_NAME] 1"
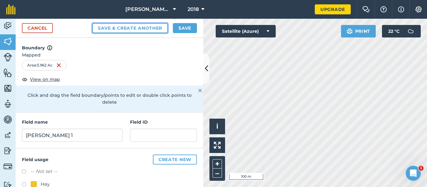
click at [143, 31] on button "Save & Create Another" at bounding box center [130, 28] width 76 height 10
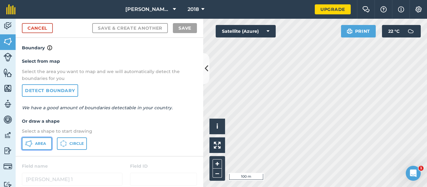
click at [42, 146] on span "Area" at bounding box center [40, 143] width 11 height 5
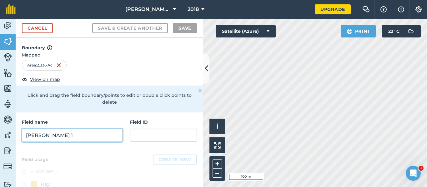
click at [49, 129] on input "[PERSON_NAME] 1" at bounding box center [72, 135] width 101 height 13
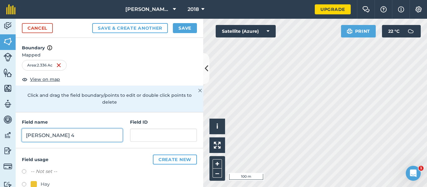
type input "[PERSON_NAME] 4"
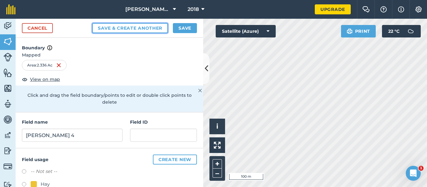
click at [144, 27] on button "Save & Create Another" at bounding box center [130, 28] width 76 height 10
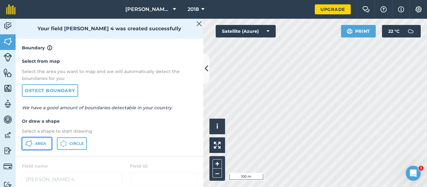
click at [39, 143] on span "Area" at bounding box center [40, 143] width 11 height 5
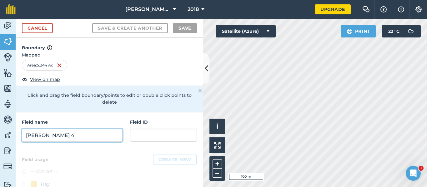
click at [69, 137] on input "[PERSON_NAME] 4" at bounding box center [72, 135] width 101 height 13
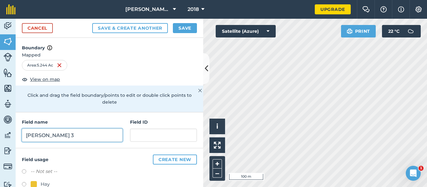
type input "[PERSON_NAME] 3"
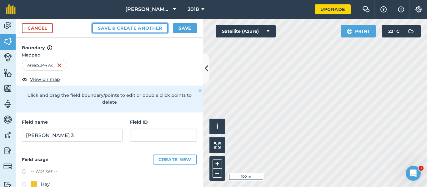
click at [133, 31] on button "Save & Create Another" at bounding box center [130, 28] width 76 height 10
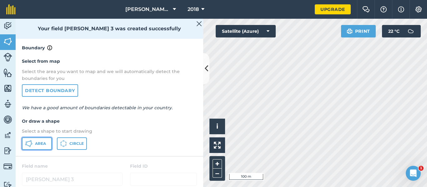
click at [43, 146] on button "Area" at bounding box center [37, 144] width 30 height 13
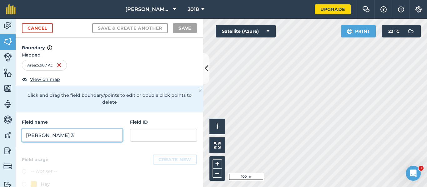
click at [64, 134] on input "[PERSON_NAME] 3" at bounding box center [72, 135] width 101 height 13
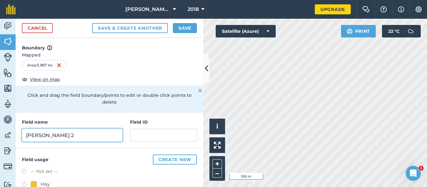
type input "[PERSON_NAME] 2"
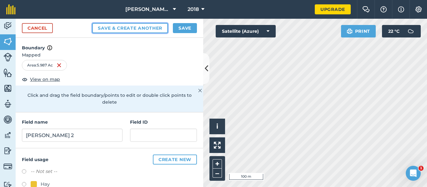
click at [132, 26] on button "Save & Create Another" at bounding box center [130, 28] width 76 height 10
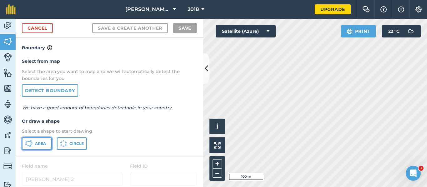
drag, startPoint x: 44, startPoint y: 146, endPoint x: 70, endPoint y: 144, distance: 25.4
click at [44, 146] on span "Area" at bounding box center [40, 143] width 11 height 5
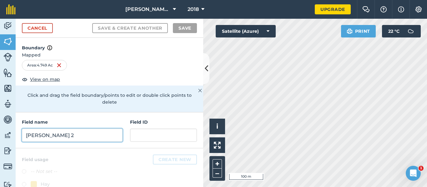
click at [65, 133] on input "[PERSON_NAME] 2" at bounding box center [72, 135] width 101 height 13
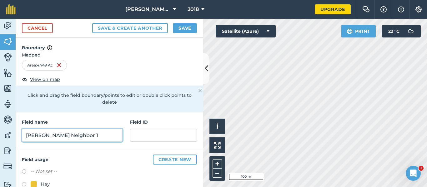
type input "[PERSON_NAME] Neighbor 1"
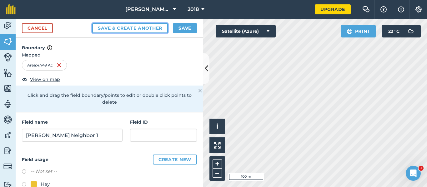
click at [133, 30] on button "Save & Create Another" at bounding box center [130, 28] width 76 height 10
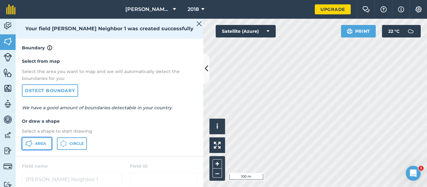
click at [44, 147] on button "Area" at bounding box center [37, 144] width 30 height 13
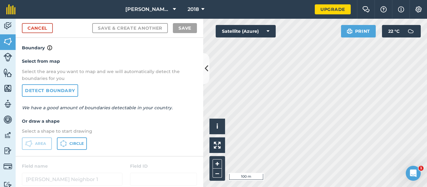
click at [124, 92] on div "Select from map Select the area you want to map and we will automatically detec…" at bounding box center [110, 104] width 188 height 104
click at [41, 28] on link "Cancel" at bounding box center [37, 28] width 31 height 10
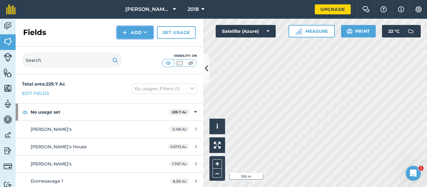
click at [139, 31] on button "Add" at bounding box center [135, 32] width 36 height 13
click at [138, 48] on link "Draw" at bounding box center [135, 47] width 34 height 14
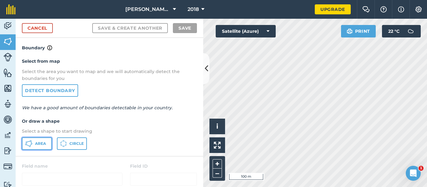
click at [28, 147] on icon at bounding box center [29, 144] width 8 height 8
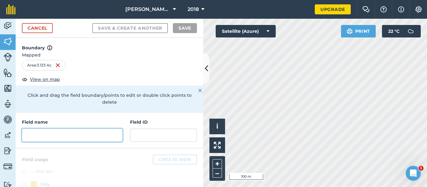
click at [45, 139] on input "text" at bounding box center [72, 135] width 101 height 13
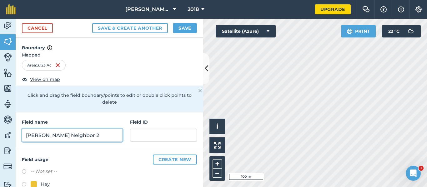
type input "[PERSON_NAME] Neighbor 2"
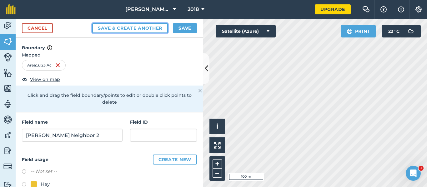
click at [147, 27] on button "Save & Create Another" at bounding box center [130, 28] width 76 height 10
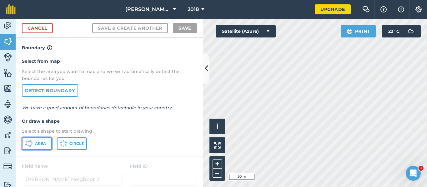
click at [35, 145] on span "Area" at bounding box center [40, 143] width 11 height 5
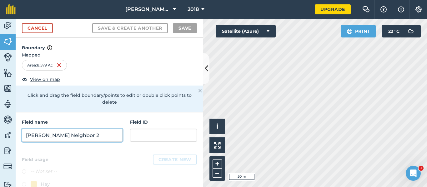
click at [53, 134] on input "[PERSON_NAME] Neighbor 2" at bounding box center [72, 135] width 101 height 13
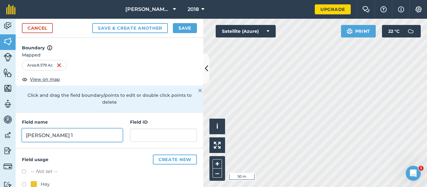
type input "[PERSON_NAME] 1"
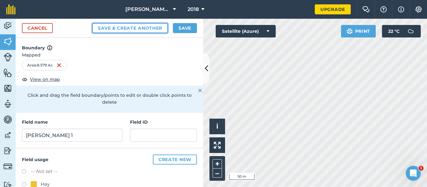
click at [144, 29] on button "Save & Create Another" at bounding box center [130, 28] width 76 height 10
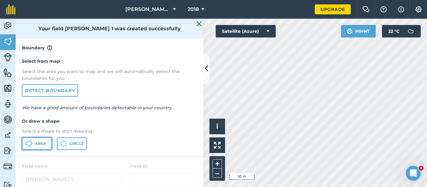
click at [37, 146] on span "Area" at bounding box center [40, 143] width 11 height 5
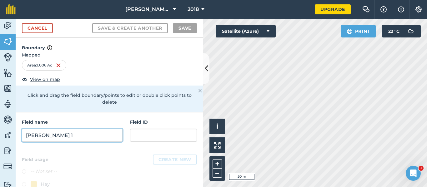
click at [70, 135] on input "[PERSON_NAME] 1" at bounding box center [72, 135] width 101 height 13
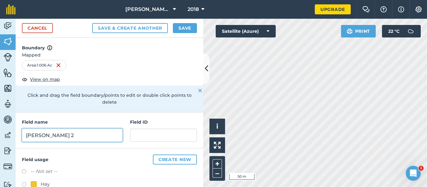
type input "[PERSON_NAME] 2"
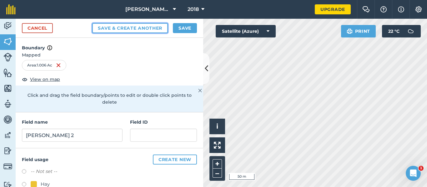
click at [139, 28] on button "Save & Create Another" at bounding box center [130, 28] width 76 height 10
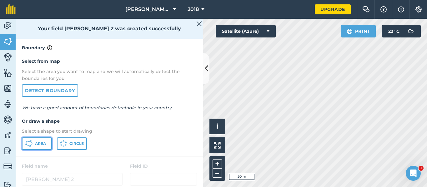
click at [37, 142] on span "Area" at bounding box center [40, 143] width 11 height 5
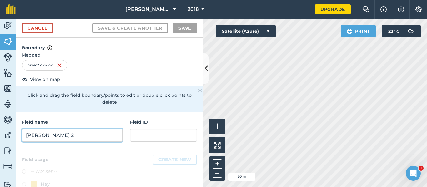
click at [99, 140] on input "[PERSON_NAME] 2" at bounding box center [72, 135] width 101 height 13
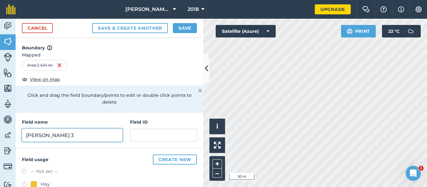
type input "[PERSON_NAME] 3"
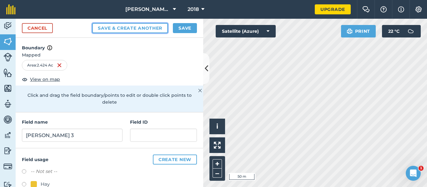
click at [114, 31] on button "Save & Create Another" at bounding box center [130, 28] width 76 height 10
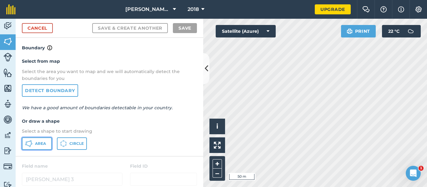
click at [31, 143] on icon at bounding box center [29, 144] width 8 height 8
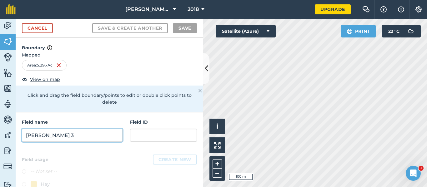
click at [66, 137] on input "[PERSON_NAME] 3" at bounding box center [72, 135] width 101 height 13
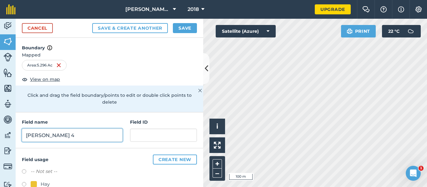
type input "[PERSON_NAME] 4"
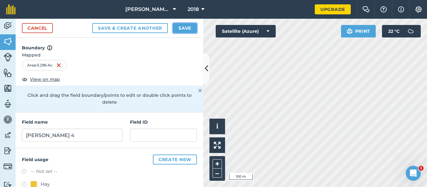
click at [182, 30] on button "Save" at bounding box center [185, 28] width 24 height 10
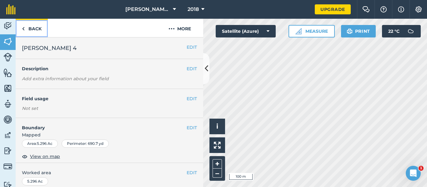
click at [24, 28] on img at bounding box center [23, 29] width 3 height 8
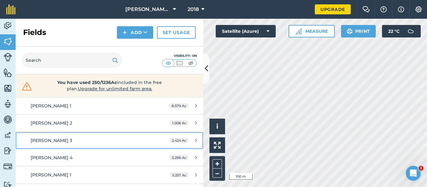
scroll to position [156, 0]
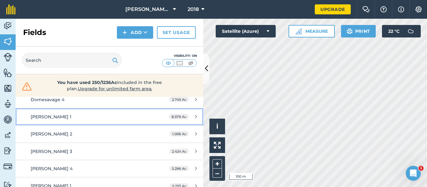
click at [65, 118] on div "[PERSON_NAME] 1" at bounding box center [90, 117] width 118 height 7
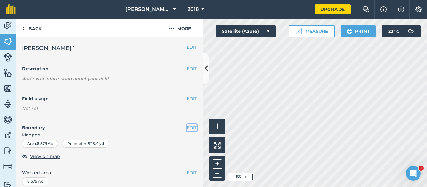
click at [189, 129] on button "EDIT" at bounding box center [192, 127] width 10 height 7
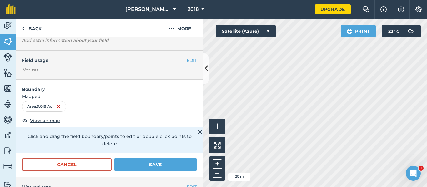
scroll to position [94, 0]
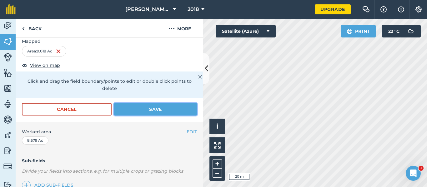
click at [141, 106] on button "Save" at bounding box center [155, 109] width 83 height 13
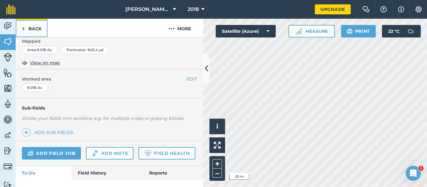
click at [31, 29] on link "Back" at bounding box center [32, 28] width 32 height 18
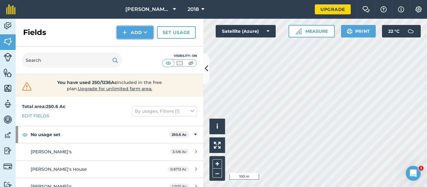
click at [136, 32] on button "Add" at bounding box center [135, 32] width 36 height 13
click at [135, 47] on link "Draw" at bounding box center [135, 47] width 34 height 14
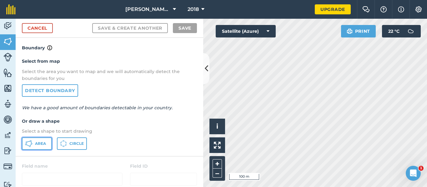
click at [37, 145] on span "Area" at bounding box center [40, 143] width 11 height 5
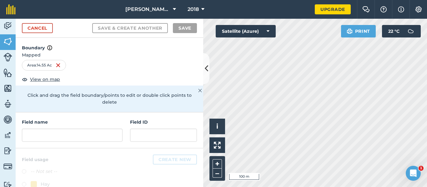
click at [72, 128] on div "Field name" at bounding box center [72, 130] width 101 height 23
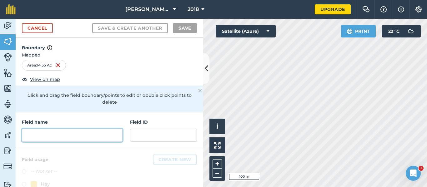
click at [75, 130] on input "text" at bounding box center [72, 135] width 101 height 13
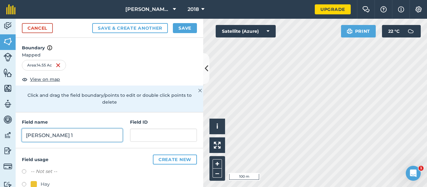
type input "[PERSON_NAME] 1"
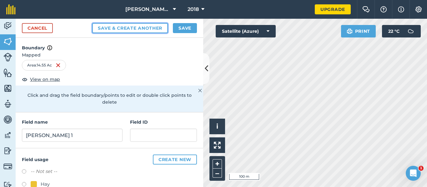
click at [135, 26] on button "Save & Create Another" at bounding box center [130, 28] width 76 height 10
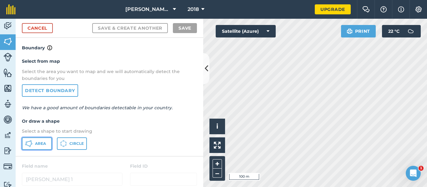
click at [40, 145] on span "Area" at bounding box center [40, 143] width 11 height 5
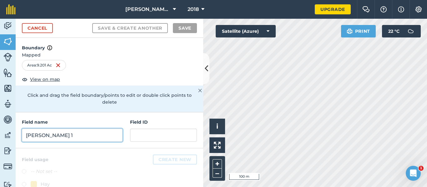
click at [73, 134] on input "[PERSON_NAME] 1" at bounding box center [72, 135] width 101 height 13
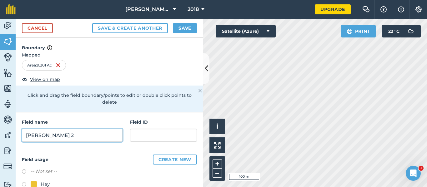
type input "[PERSON_NAME] 2"
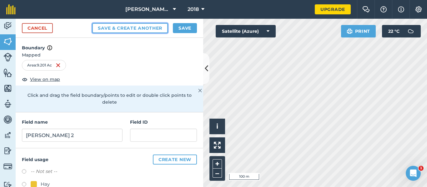
click at [144, 28] on button "Save & Create Another" at bounding box center [130, 28] width 76 height 10
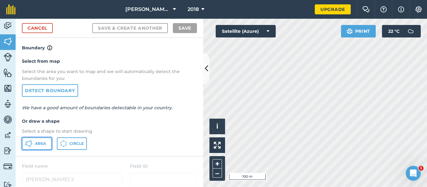
click at [41, 143] on span "Area" at bounding box center [40, 143] width 11 height 5
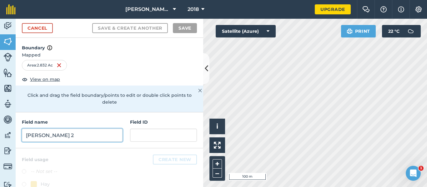
click at [65, 137] on input "[PERSON_NAME] 2" at bounding box center [72, 135] width 101 height 13
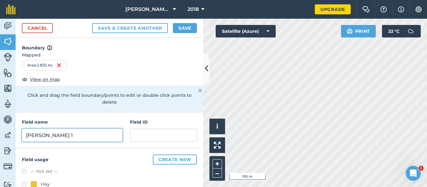
type input "[PERSON_NAME] 1"
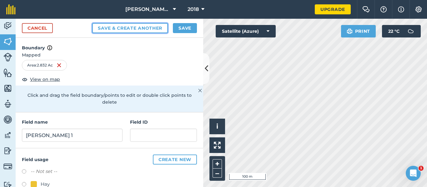
click at [119, 28] on button "Save & Create Another" at bounding box center [130, 28] width 76 height 10
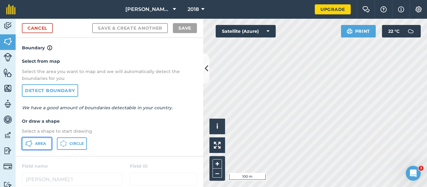
click at [39, 142] on span "Area" at bounding box center [40, 143] width 11 height 5
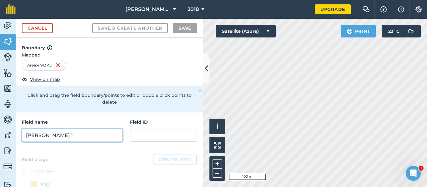
click at [84, 136] on input "[PERSON_NAME] 1" at bounding box center [72, 135] width 101 height 13
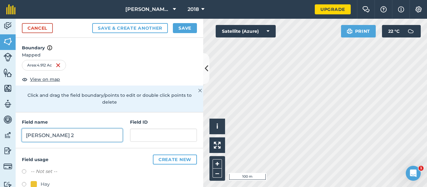
type input "[PERSON_NAME] 2"
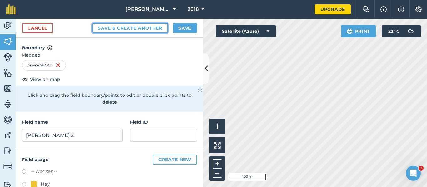
click at [123, 28] on button "Save & Create Another" at bounding box center [130, 28] width 76 height 10
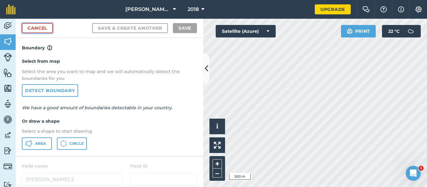
click at [38, 28] on link "Cancel" at bounding box center [37, 28] width 31 height 10
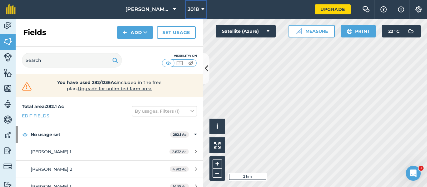
click at [205, 9] on button "2018" at bounding box center [196, 9] width 22 height 19
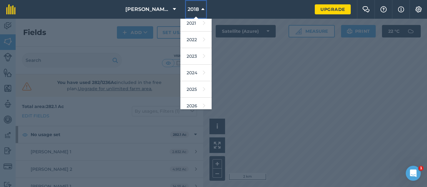
scroll to position [75, 0]
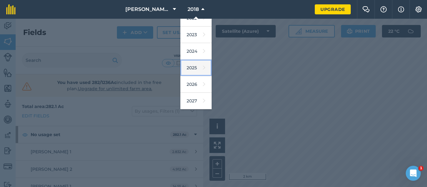
click at [197, 67] on link "2025" at bounding box center [195, 68] width 31 height 17
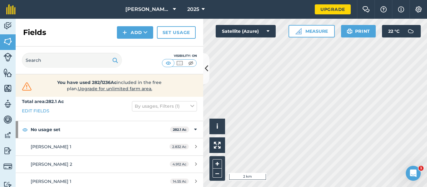
scroll to position [0, 0]
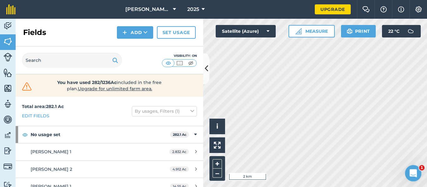
click at [417, 169] on div "Open Intercom Messenger" at bounding box center [412, 172] width 21 height 21
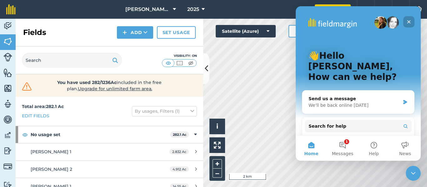
click at [408, 21] on icon "Close" at bounding box center [409, 21] width 3 height 3
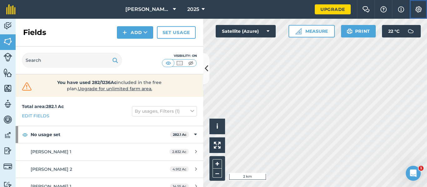
click at [415, 5] on button "Settings" at bounding box center [419, 9] width 18 height 19
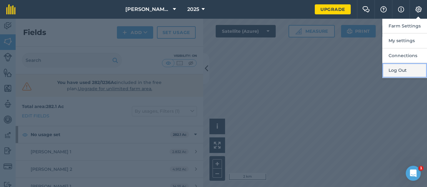
click at [402, 73] on button "Log Out" at bounding box center [405, 70] width 45 height 15
